Goal: Entertainment & Leisure: Consume media (video, audio)

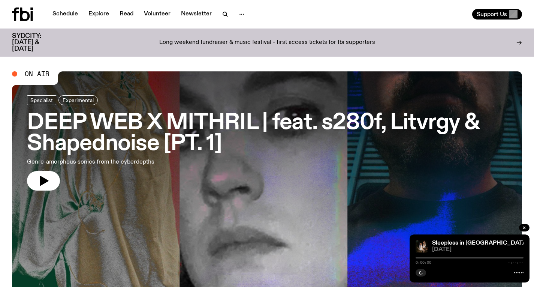
click at [213, 122] on h3 "DEEP WEB X MITHRIL | feat. s280f, Litvrgy & Shapednoise [PT. 1]" at bounding box center [267, 133] width 480 height 42
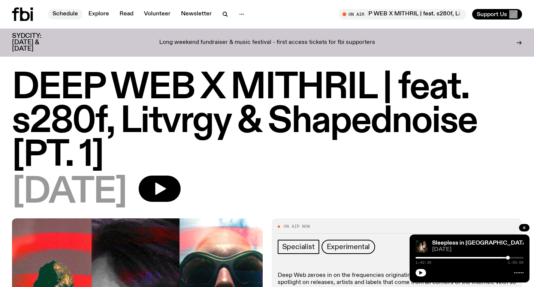
click at [70, 15] on link "Schedule" at bounding box center [65, 14] width 34 height 10
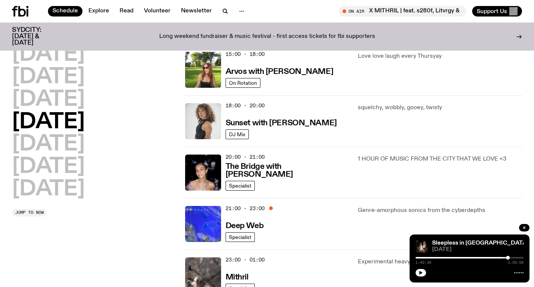
scroll to position [283, 0]
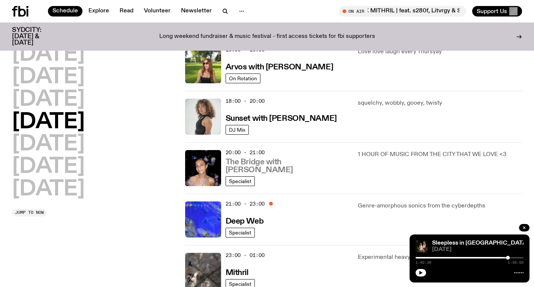
click at [260, 174] on h3 "The Bridge with [PERSON_NAME]" at bounding box center [288, 166] width 124 height 16
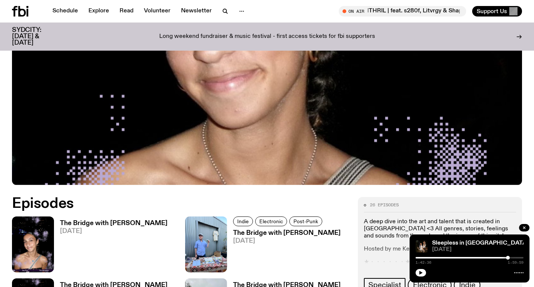
scroll to position [299, 0]
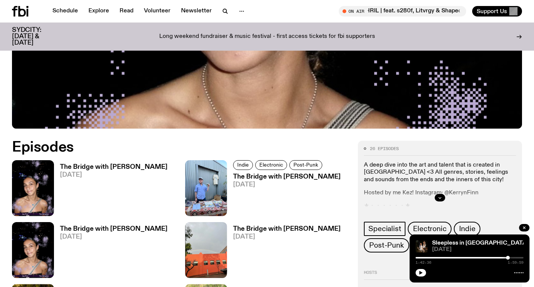
click at [118, 164] on h3 "The Bridge with [PERSON_NAME]" at bounding box center [114, 167] width 108 height 6
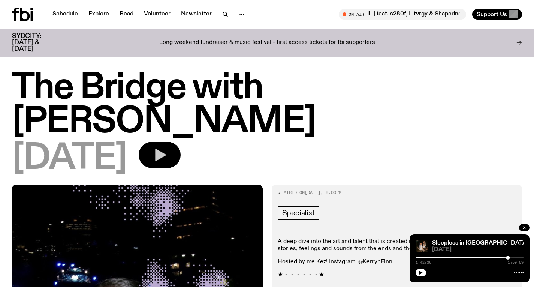
click at [167, 147] on icon "button" at bounding box center [159, 154] width 15 height 15
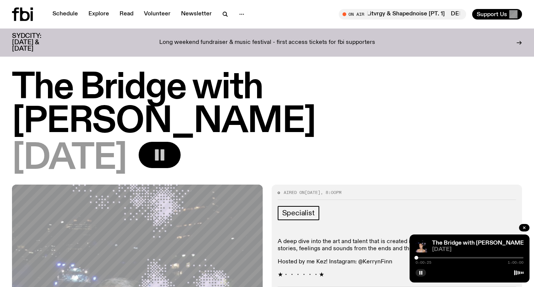
click at [416, 257] on div at bounding box center [417, 258] width 4 height 4
click at [418, 257] on div at bounding box center [418, 258] width 4 height 4
click at [419, 257] on div at bounding box center [419, 258] width 4 height 4
click at [420, 256] on div at bounding box center [420, 258] width 4 height 4
click at [421, 256] on div at bounding box center [421, 258] width 4 height 4
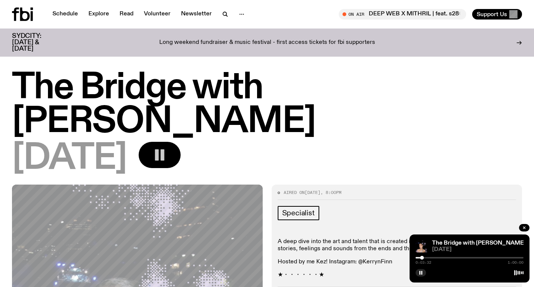
click at [422, 257] on div at bounding box center [422, 258] width 4 height 4
click at [422, 256] on div at bounding box center [423, 258] width 4 height 4
click at [424, 256] on div at bounding box center [423, 258] width 4 height 4
click at [425, 256] on div at bounding box center [425, 258] width 4 height 4
click at [426, 257] on div at bounding box center [425, 258] width 4 height 4
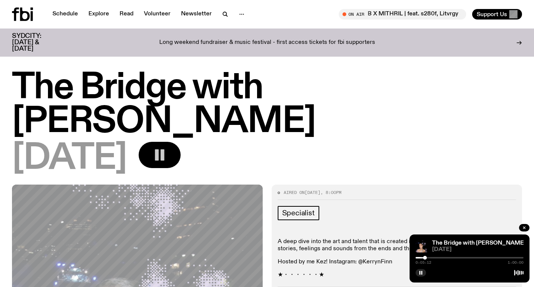
click at [425, 256] on div at bounding box center [425, 258] width 4 height 4
click at [426, 256] on div "0:05:13 1:00:00" at bounding box center [470, 259] width 108 height 9
click at [428, 257] on div at bounding box center [470, 257] width 108 height 1
click at [430, 257] on div at bounding box center [470, 257] width 108 height 1
click at [432, 257] on div at bounding box center [470, 257] width 108 height 1
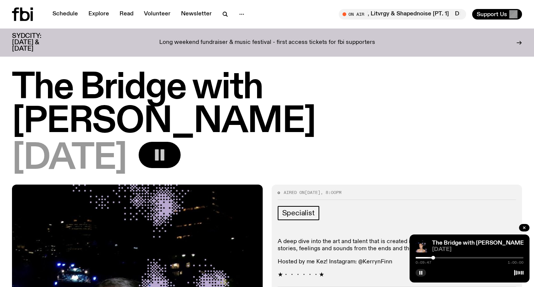
click at [433, 256] on div at bounding box center [433, 258] width 4 height 4
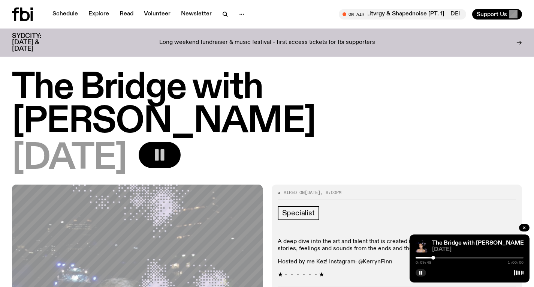
click at [435, 256] on div "0:09:48 1:00:00" at bounding box center [470, 259] width 108 height 9
click at [435, 256] on div at bounding box center [433, 258] width 4 height 4
click at [436, 256] on div at bounding box center [436, 258] width 4 height 4
click at [437, 256] on div at bounding box center [438, 258] width 4 height 4
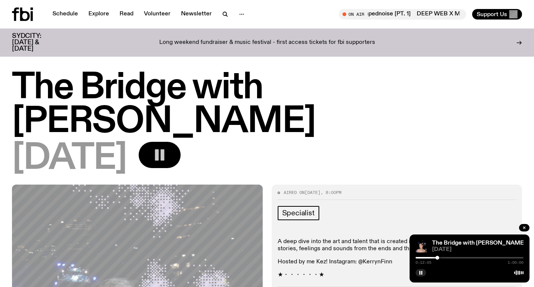
click at [439, 256] on div at bounding box center [438, 258] width 4 height 4
click at [443, 257] on div at bounding box center [470, 257] width 108 height 1
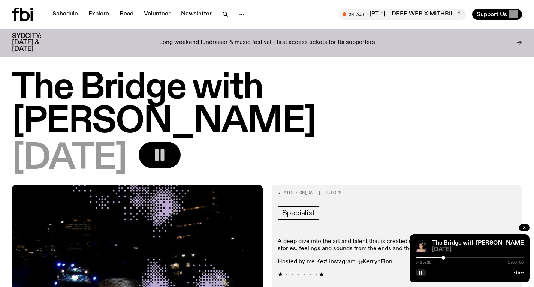
click at [442, 257] on div at bounding box center [444, 258] width 4 height 4
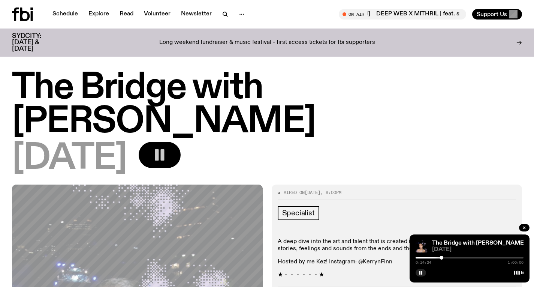
click at [446, 257] on div at bounding box center [470, 257] width 108 height 1
click at [448, 257] on div at bounding box center [470, 257] width 108 height 1
click at [451, 257] on div at bounding box center [470, 257] width 108 height 1
click at [454, 257] on div at bounding box center [470, 257] width 108 height 1
click at [455, 257] on div at bounding box center [455, 258] width 4 height 4
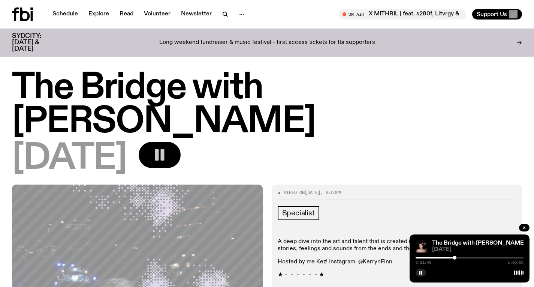
click at [456, 257] on div at bounding box center [455, 258] width 4 height 4
click at [458, 257] on div at bounding box center [470, 257] width 108 height 1
click at [460, 256] on div at bounding box center [460, 258] width 4 height 4
click at [462, 257] on div at bounding box center [470, 257] width 108 height 1
click at [464, 257] on div at bounding box center [470, 257] width 108 height 1
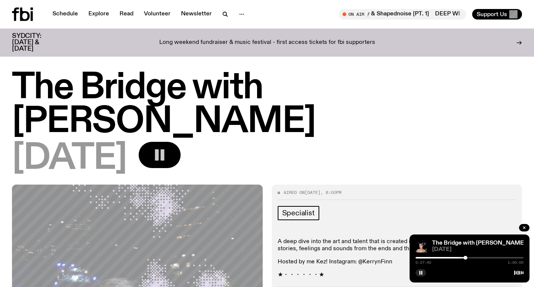
click at [466, 257] on div at bounding box center [466, 258] width 4 height 4
click at [468, 258] on div at bounding box center [470, 257] width 108 height 1
click at [470, 257] on div at bounding box center [470, 258] width 4 height 4
click at [472, 257] on div at bounding box center [470, 257] width 108 height 1
click at [473, 257] on div at bounding box center [472, 258] width 4 height 4
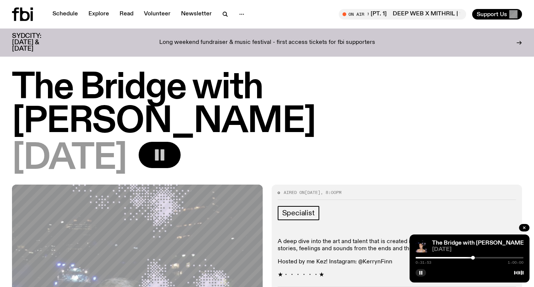
click at [475, 257] on div at bounding box center [470, 257] width 108 height 1
click at [476, 257] on div at bounding box center [477, 258] width 4 height 4
click at [478, 258] on div at bounding box center [470, 257] width 108 height 1
click at [479, 258] on div at bounding box center [480, 258] width 4 height 4
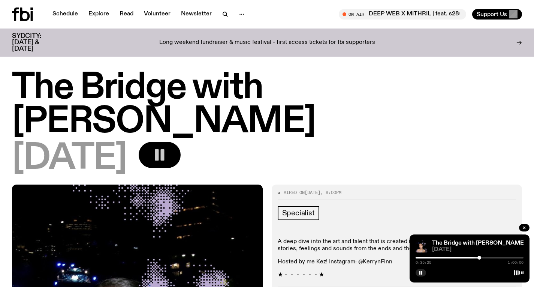
click at [482, 257] on div at bounding box center [470, 257] width 108 height 1
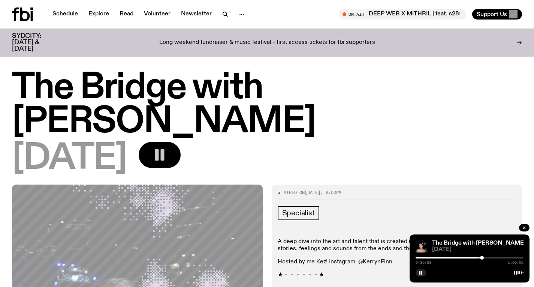
click at [486, 258] on div at bounding box center [470, 257] width 108 height 1
click at [486, 257] on div at bounding box center [486, 258] width 4 height 4
click at [485, 256] on div at bounding box center [486, 258] width 4 height 4
click at [488, 256] on div "0:38:33 1:00:00" at bounding box center [470, 259] width 108 height 9
click at [488, 258] on div at bounding box center [470, 257] width 108 height 1
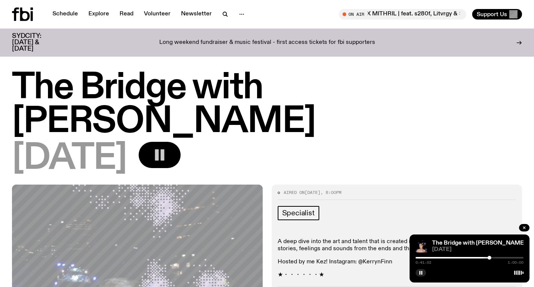
click at [490, 257] on div at bounding box center [490, 258] width 4 height 4
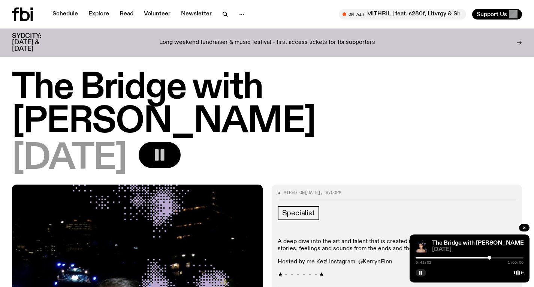
click at [491, 257] on div at bounding box center [470, 257] width 108 height 1
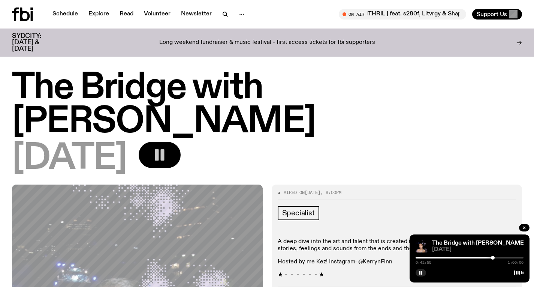
click at [493, 257] on div at bounding box center [493, 258] width 4 height 4
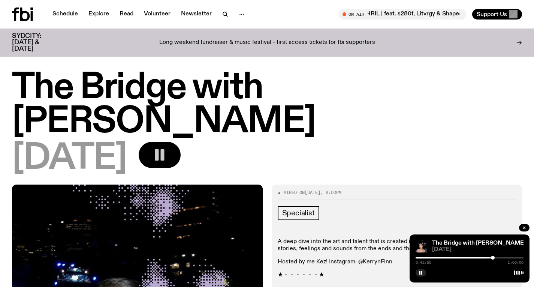
click at [495, 257] on div at bounding box center [470, 257] width 108 height 1
click at [500, 258] on div at bounding box center [470, 257] width 108 height 1
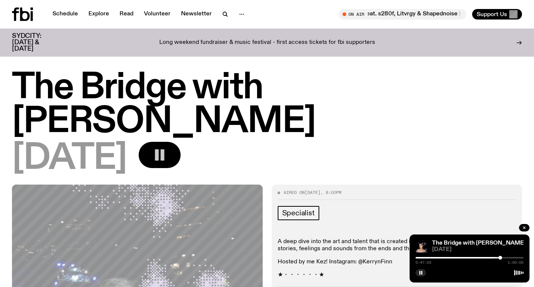
click at [500, 258] on div at bounding box center [501, 258] width 4 height 4
click at [499, 258] on div at bounding box center [499, 258] width 4 height 4
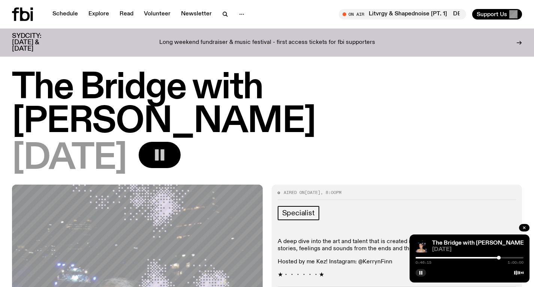
click at [506, 257] on div at bounding box center [470, 257] width 108 height 1
click at [510, 257] on div at bounding box center [470, 257] width 108 height 1
click at [514, 257] on div at bounding box center [470, 257] width 108 height 1
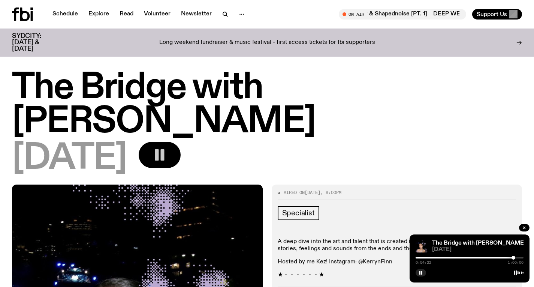
click at [515, 258] on div at bounding box center [514, 258] width 4 height 4
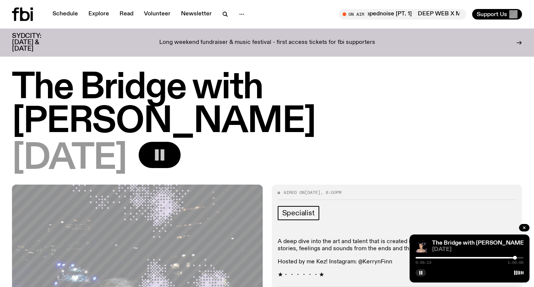
click at [517, 258] on div at bounding box center [470, 257] width 108 height 1
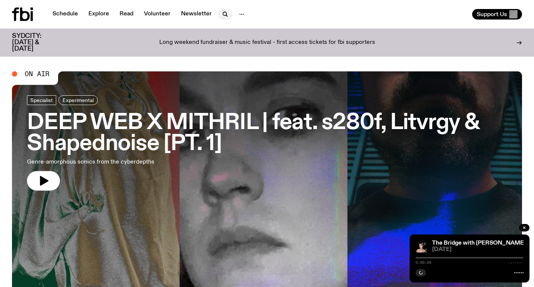
click at [221, 14] on icon "button" at bounding box center [225, 14] width 9 height 9
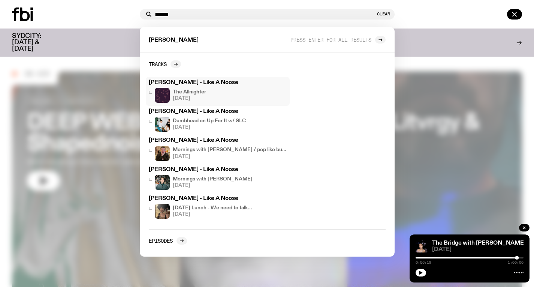
type input "******"
click at [204, 85] on h3 "Louisa - Like A Noose" at bounding box center [218, 83] width 138 height 6
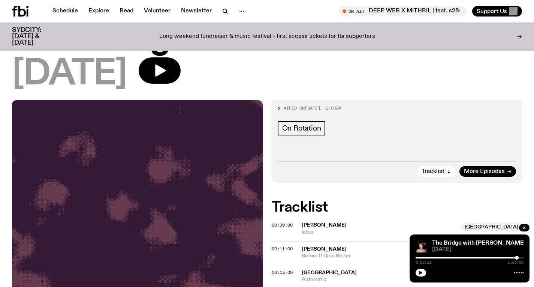
scroll to position [229, 0]
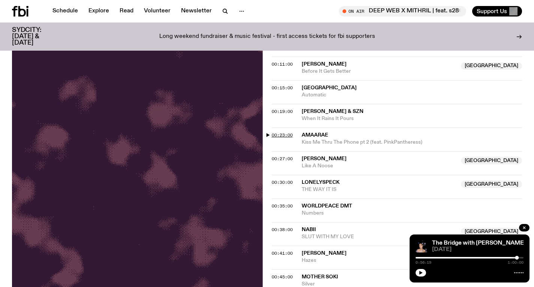
click at [286, 136] on span "00:23:00" at bounding box center [282, 135] width 21 height 6
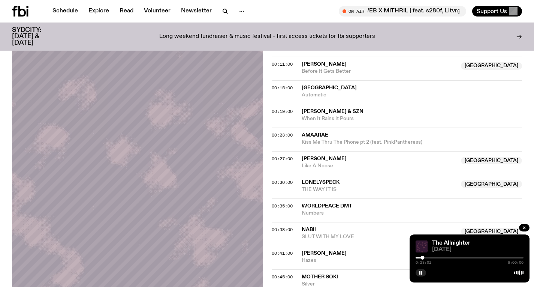
click at [425, 257] on div at bounding box center [470, 257] width 108 height 1
click at [424, 257] on div at bounding box center [424, 258] width 4 height 4
click at [423, 256] on div at bounding box center [423, 258] width 4 height 4
click at [422, 256] on div at bounding box center [423, 258] width 4 height 4
click at [422, 257] on div at bounding box center [422, 258] width 4 height 4
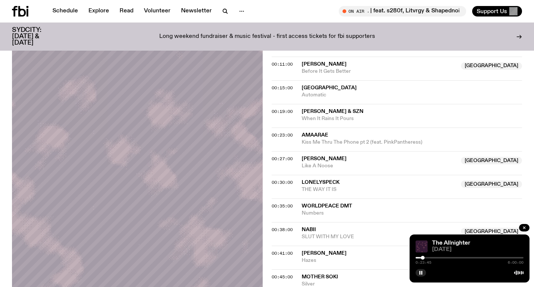
click at [423, 256] on div at bounding box center [423, 258] width 4 height 4
click at [424, 256] on div at bounding box center [424, 258] width 4 height 4
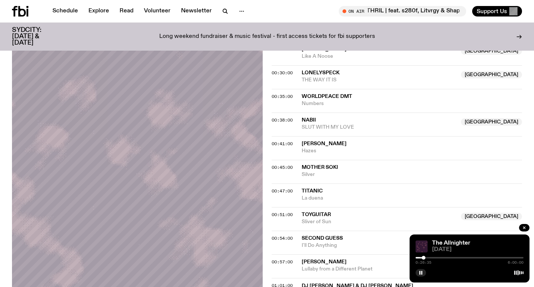
scroll to position [340, 0]
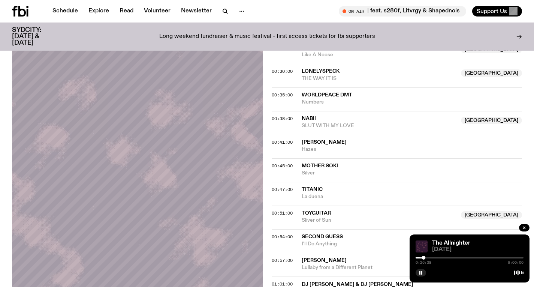
click at [426, 256] on div "0:26:38 6:00:00" at bounding box center [470, 259] width 108 height 9
click at [427, 258] on div at bounding box center [470, 257] width 108 height 1
click at [426, 257] on div at bounding box center [426, 258] width 4 height 4
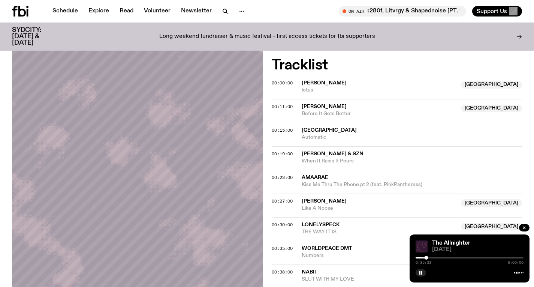
scroll to position [185, 0]
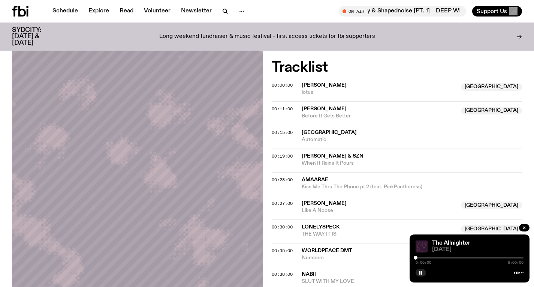
drag, startPoint x: 426, startPoint y: 258, endPoint x: 411, endPoint y: 259, distance: 15.0
click at [411, 259] on div "The Allnighter 28.08.25 0:00:00 6:00:00" at bounding box center [470, 258] width 120 height 48
click at [416, 256] on div at bounding box center [416, 258] width 4 height 4
click at [417, 256] on div at bounding box center [417, 258] width 4 height 4
click at [416, 256] on div at bounding box center [417, 258] width 4 height 4
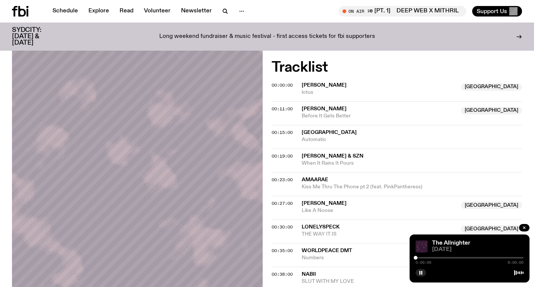
drag, startPoint x: 417, startPoint y: 256, endPoint x: 403, endPoint y: 256, distance: 13.9
click at [418, 256] on div "0:01:34 6:00:00" at bounding box center [470, 259] width 108 height 9
click at [417, 257] on div at bounding box center [417, 258] width 4 height 4
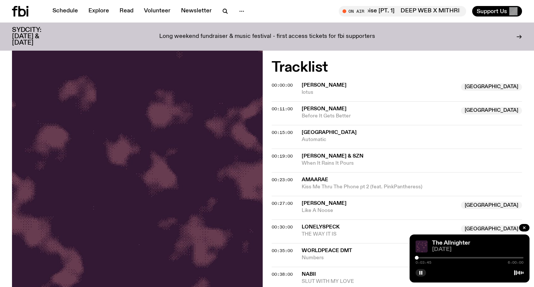
click at [418, 257] on div at bounding box center [417, 258] width 4 height 4
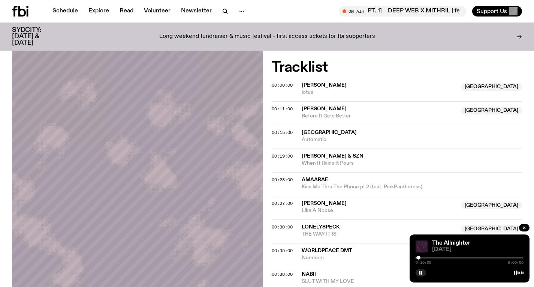
click at [419, 257] on div at bounding box center [419, 258] width 4 height 4
click at [418, 256] on div at bounding box center [418, 258] width 4 height 4
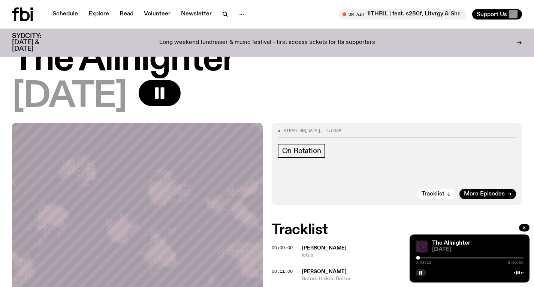
scroll to position [0, 0]
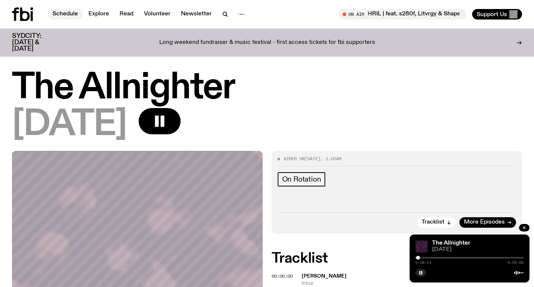
click at [73, 15] on link "Schedule" at bounding box center [65, 14] width 34 height 10
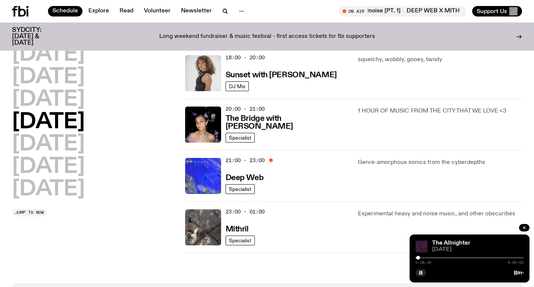
scroll to position [305, 0]
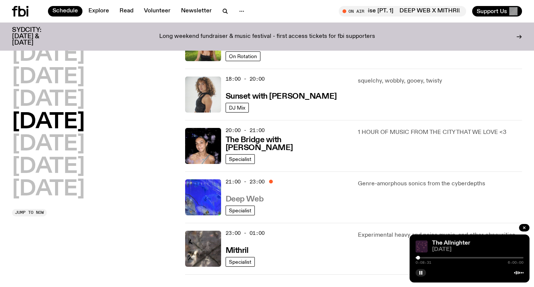
click at [244, 202] on h3 "Deep Web" at bounding box center [245, 199] width 38 height 8
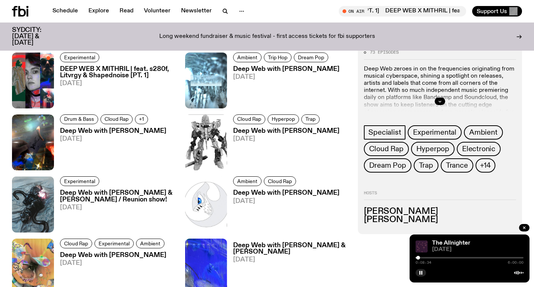
scroll to position [338, 0]
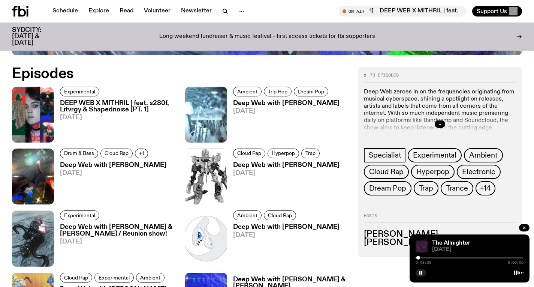
click at [147, 110] on h3 "DEEP WEB X MITHRIL | feat. s280f, Litvrgy & Shapednoise [PT. 1]" at bounding box center [118, 106] width 116 height 13
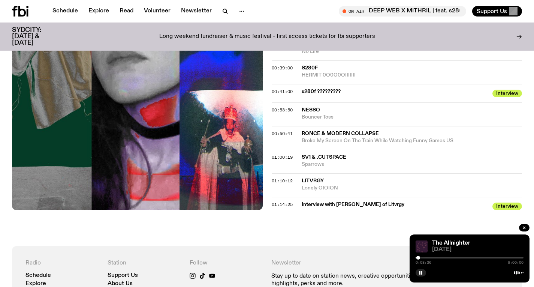
scroll to position [556, 0]
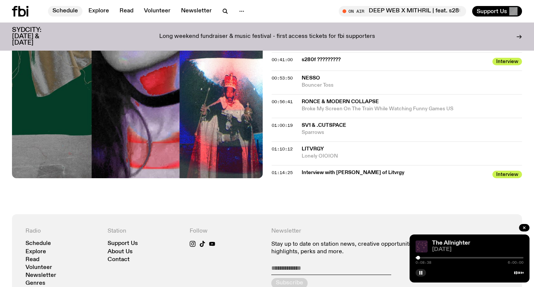
click at [58, 7] on link "Schedule" at bounding box center [65, 11] width 34 height 10
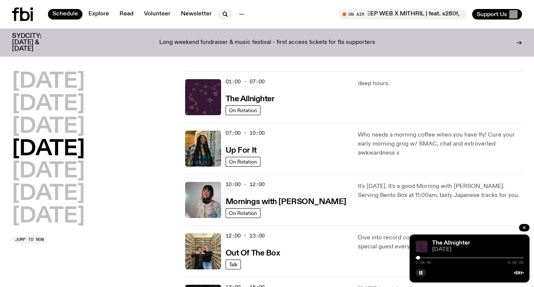
click at [223, 15] on icon "button" at bounding box center [224, 13] width 3 height 3
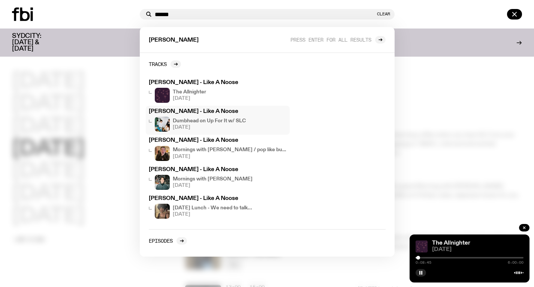
type input "******"
click at [231, 120] on h4 "Dumbhead on Up For It w/ SLC" at bounding box center [209, 120] width 73 height 5
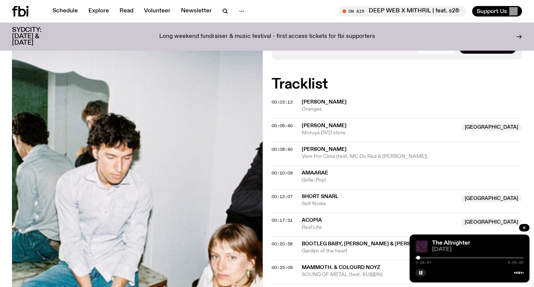
scroll to position [399, 0]
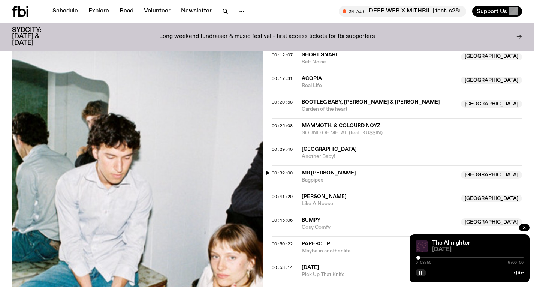
click at [286, 174] on span "00:32:00" at bounding box center [282, 173] width 21 height 6
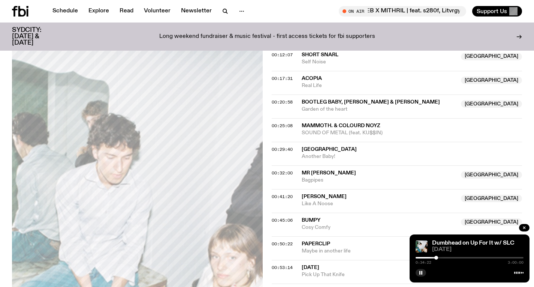
click at [436, 257] on div at bounding box center [436, 258] width 4 height 4
click at [438, 256] on div at bounding box center [438, 258] width 4 height 4
click at [439, 256] on div at bounding box center [439, 258] width 4 height 4
click at [440, 256] on div at bounding box center [440, 258] width 4 height 4
click at [439, 256] on div at bounding box center [439, 258] width 4 height 4
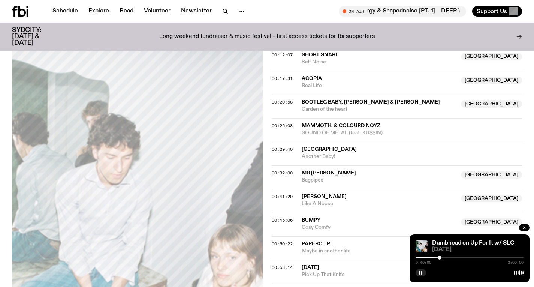
click at [440, 256] on div at bounding box center [440, 258] width 4 height 4
click at [439, 256] on div at bounding box center [439, 258] width 4 height 4
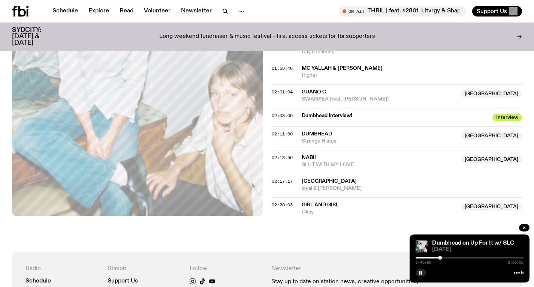
scroll to position [978, 0]
